Goal: Transaction & Acquisition: Purchase product/service

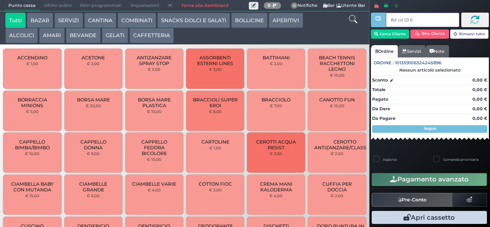
type input "8d cd 53 66"
click at [0, 0] on div at bounding box center [0, 0] width 0 height 0
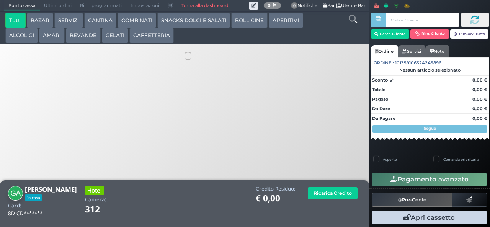
click at [49, 33] on button "AMARI" at bounding box center [52, 35] width 26 height 15
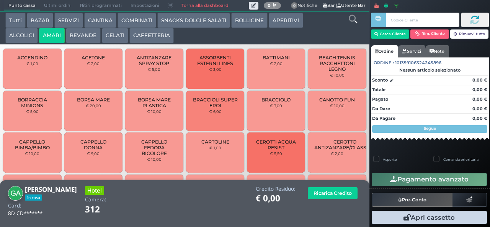
click at [51, 36] on button "AMARI" at bounding box center [52, 35] width 26 height 15
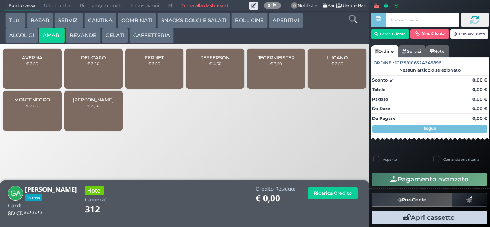
click at [90, 60] on span "DEL CAPO" at bounding box center [93, 58] width 25 height 6
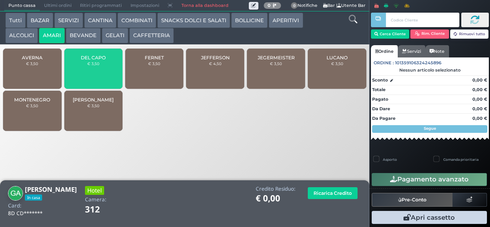
click at [87, 60] on span "DEL CAPO" at bounding box center [93, 58] width 25 height 6
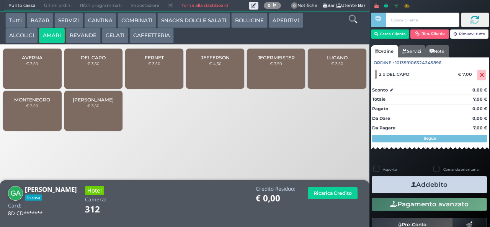
click at [163, 74] on div "FERNET € 3,50" at bounding box center [154, 69] width 58 height 40
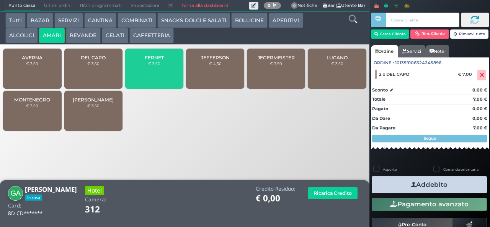
click at [160, 75] on div "FERNET € 3,50" at bounding box center [154, 69] width 58 height 40
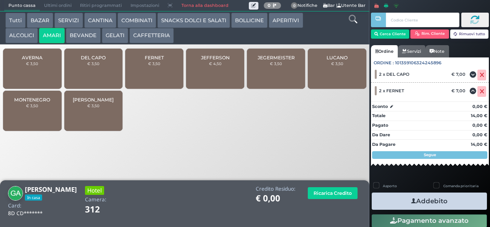
click at [411, 202] on icon "button" at bounding box center [413, 201] width 5 height 8
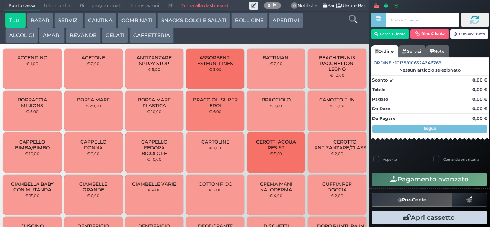
click at [151, 43] on button "CAFFETTERIA" at bounding box center [151, 35] width 44 height 15
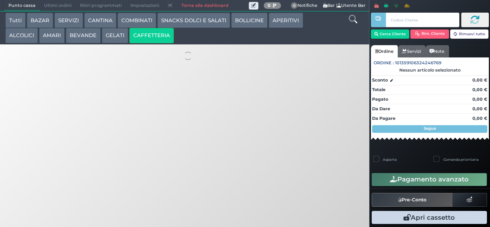
click at [164, 33] on button "CAFFETTERIA" at bounding box center [151, 35] width 44 height 15
